Goal: Navigation & Orientation: Find specific page/section

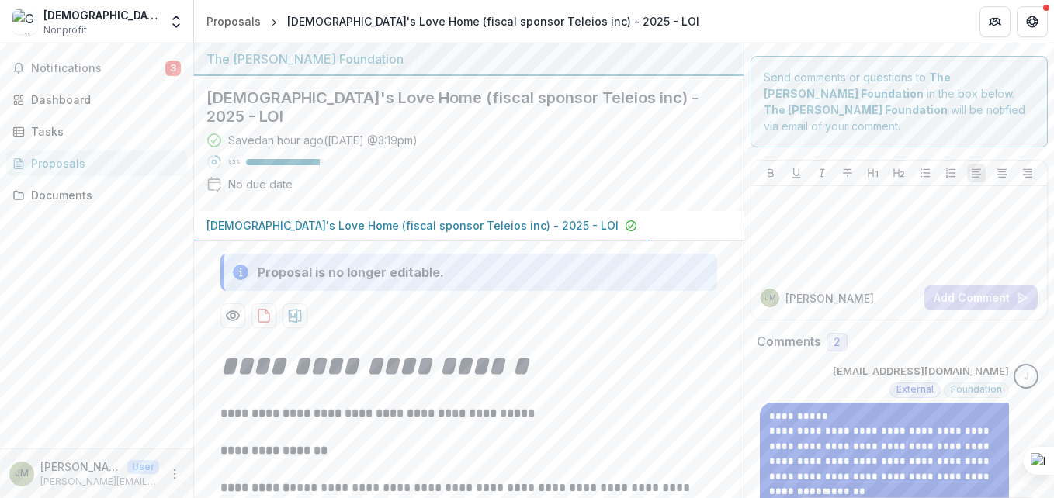
click at [862, 464] on p "**********" at bounding box center [884, 454] width 230 height 61
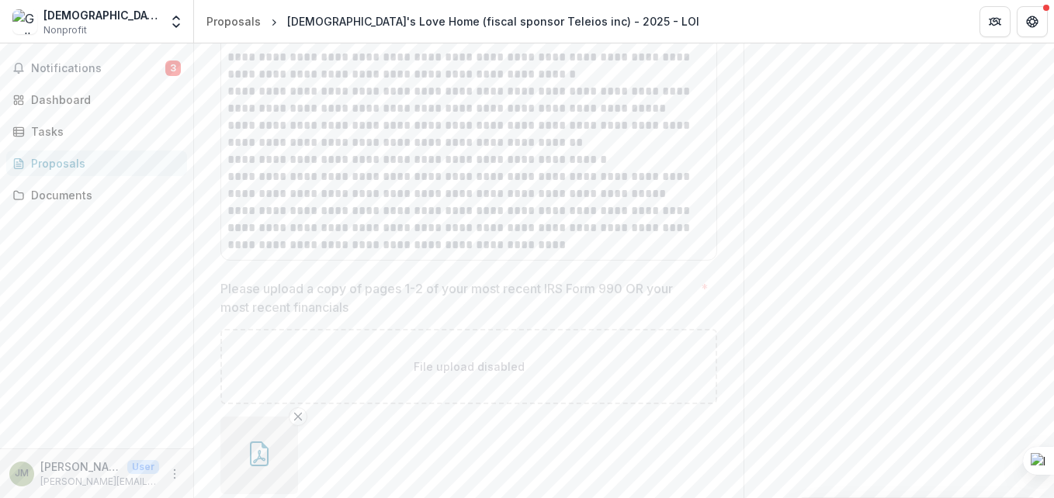
click at [59, 160] on div "Proposals" at bounding box center [103, 163] width 144 height 16
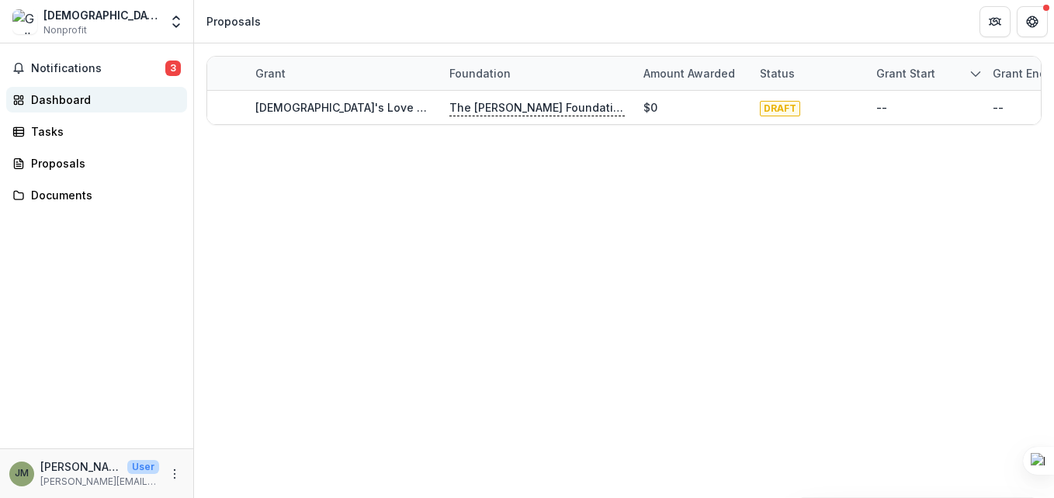
click at [68, 94] on div "Dashboard" at bounding box center [103, 100] width 144 height 16
